Goal: Find specific page/section: Find specific page/section

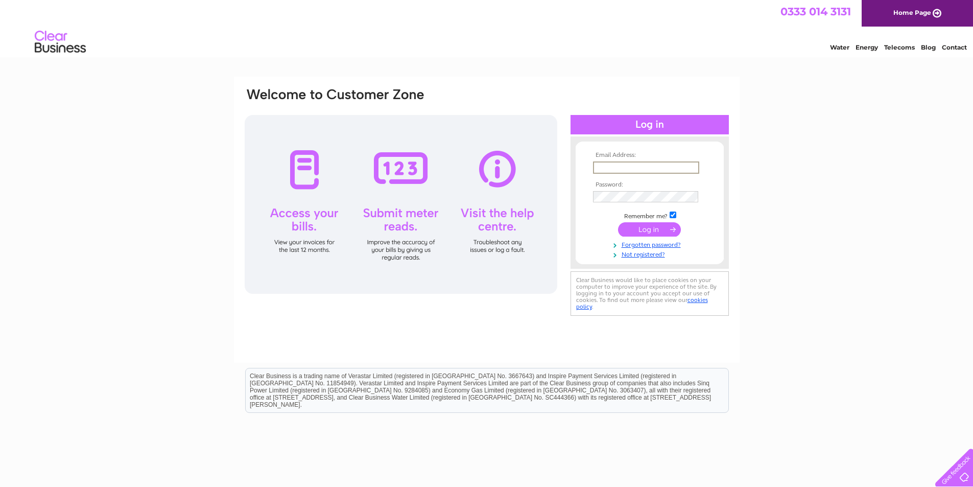
click at [617, 169] on input "text" at bounding box center [646, 167] width 106 height 12
type input "[EMAIL_ADDRESS][DOMAIN_NAME]"
click at [659, 226] on input "submit" at bounding box center [649, 228] width 63 height 14
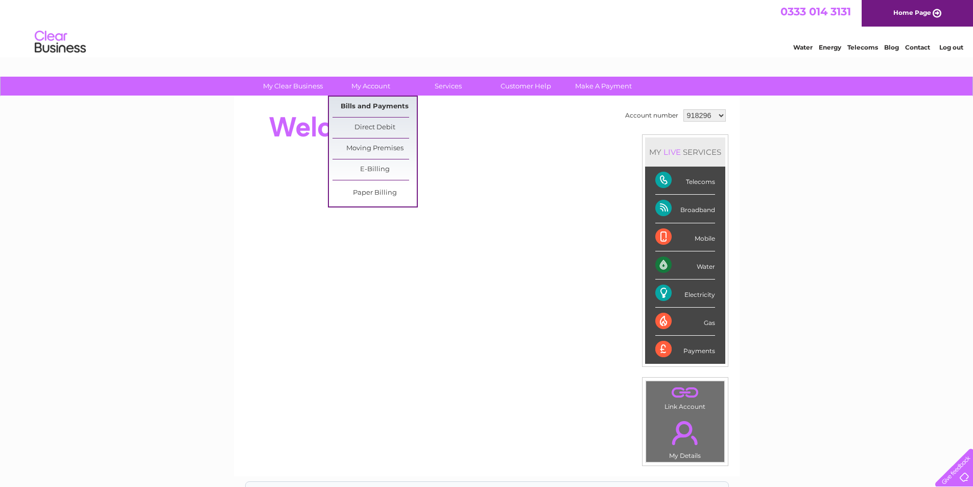
click at [371, 101] on link "Bills and Payments" at bounding box center [374, 106] width 84 height 20
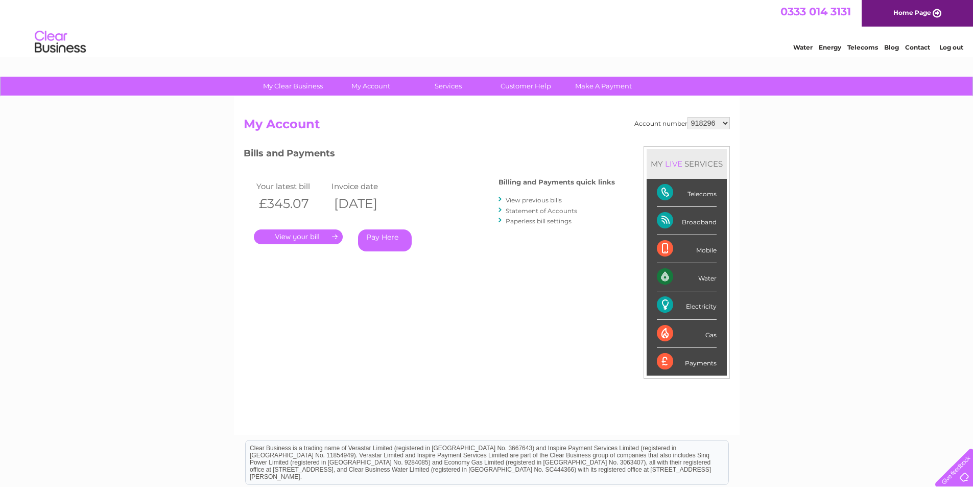
click at [299, 235] on link "." at bounding box center [298, 236] width 89 height 15
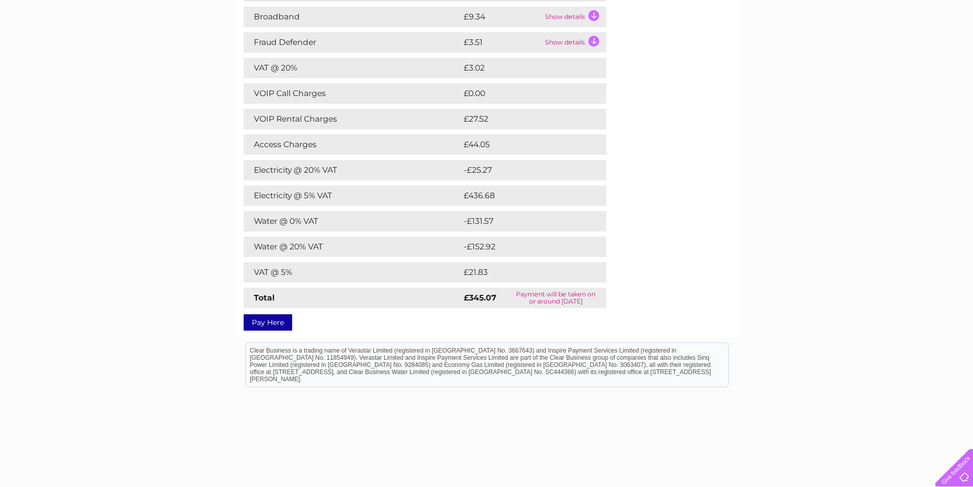
scroll to position [102, 0]
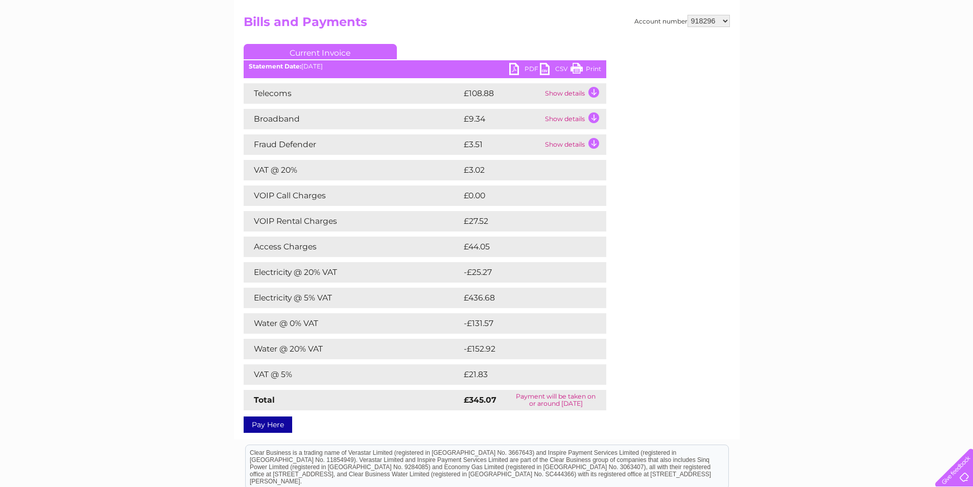
click at [529, 69] on link "PDF" at bounding box center [524, 70] width 31 height 15
